Goal: Information Seeking & Learning: Learn about a topic

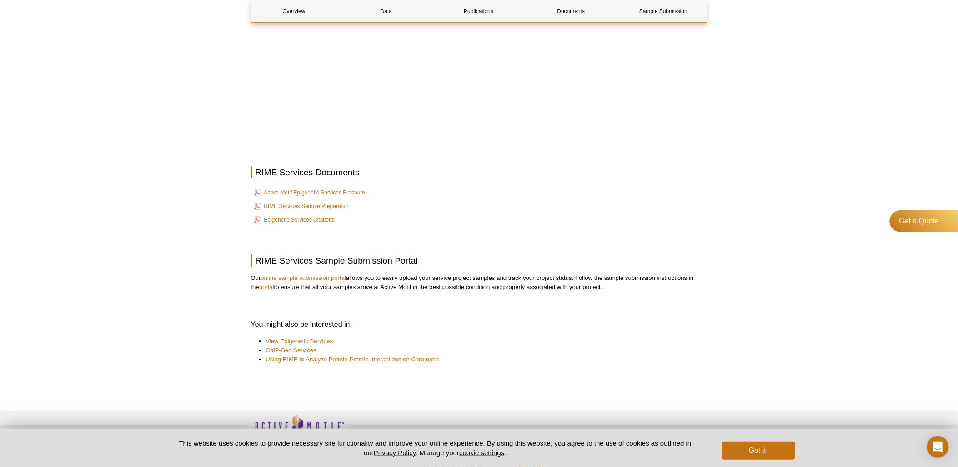
scroll to position [2013, 0]
click at [342, 203] on link "RIME Services Sample Preparation" at bounding box center [302, 205] width 96 height 11
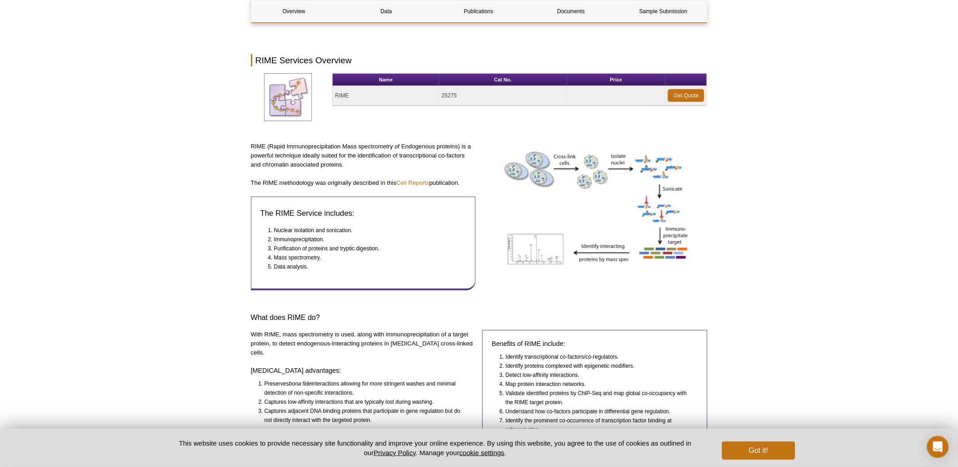
scroll to position [0, 0]
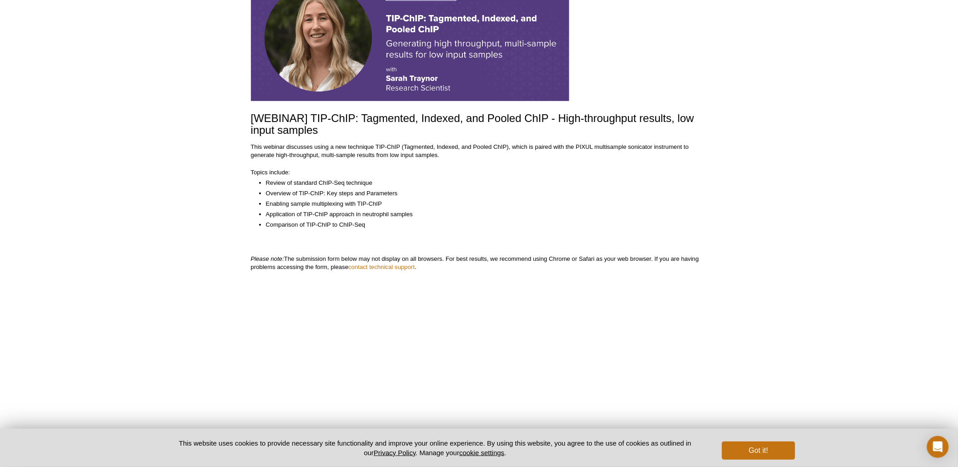
scroll to position [101, 0]
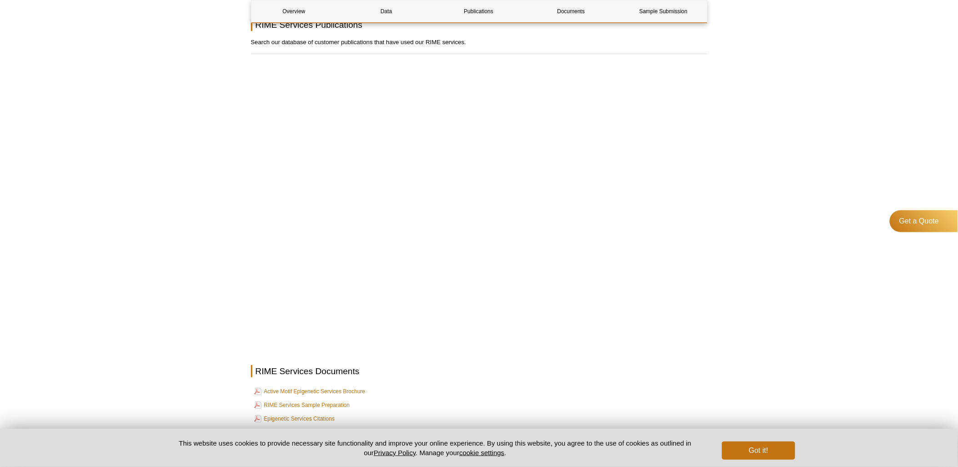
scroll to position [1123, 0]
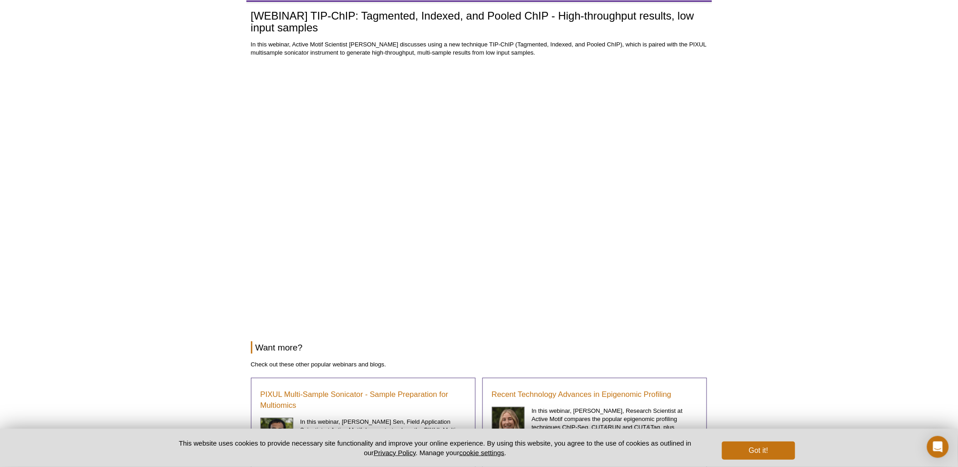
scroll to position [43, 0]
